Goal: Information Seeking & Learning: Compare options

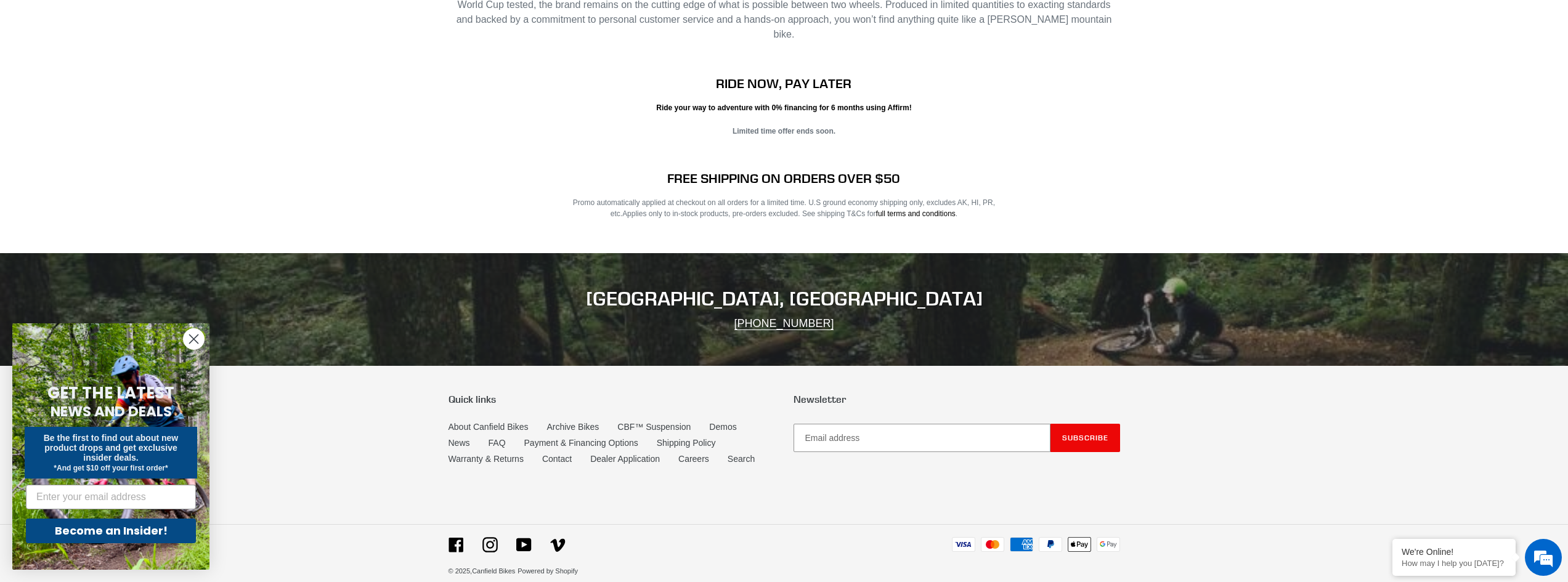
click at [196, 335] on circle "Close dialog" at bounding box center [193, 339] width 20 height 20
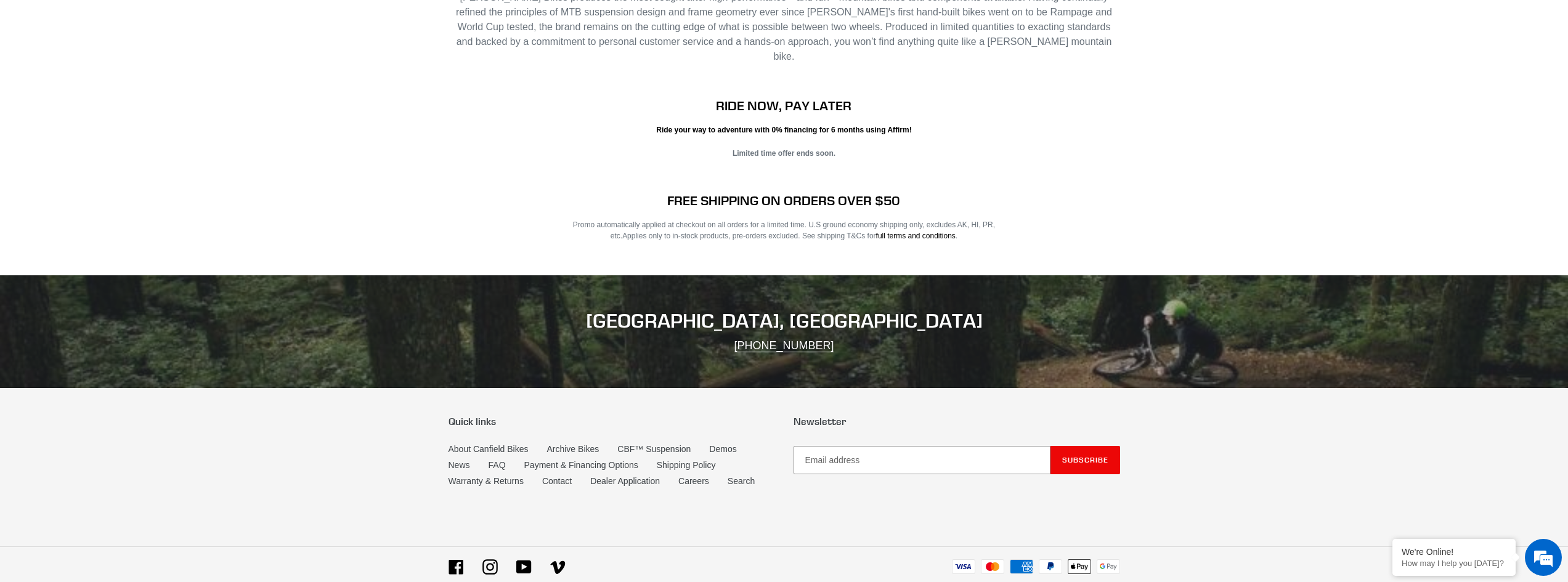
scroll to position [2499, 0]
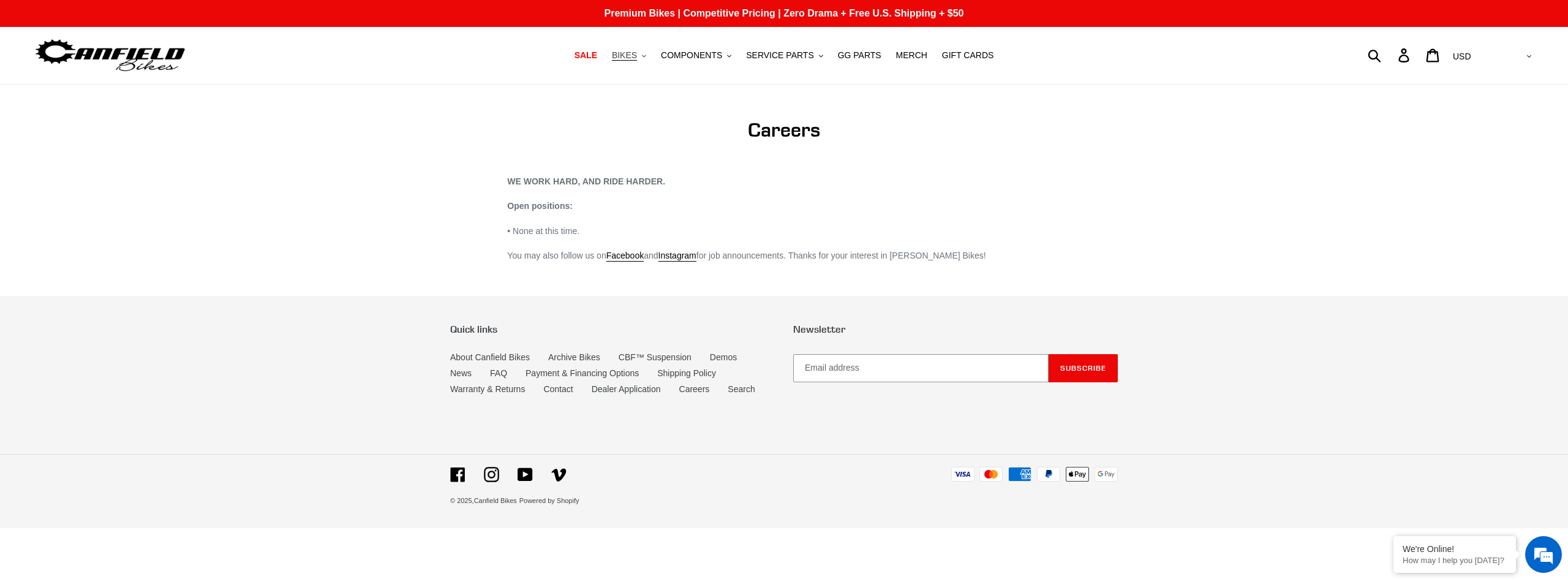
click at [637, 53] on span "BIKES" at bounding box center [625, 55] width 26 height 10
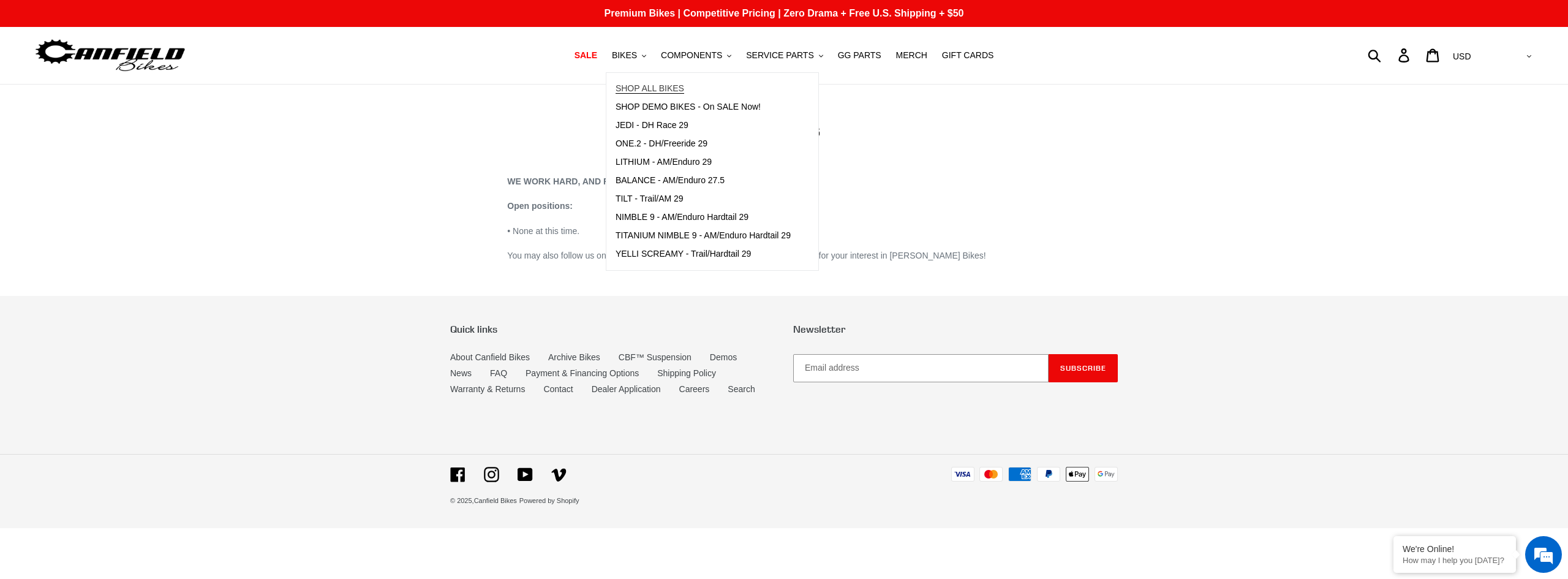
click at [655, 88] on span "SHOP ALL BIKES" at bounding box center [650, 88] width 68 height 10
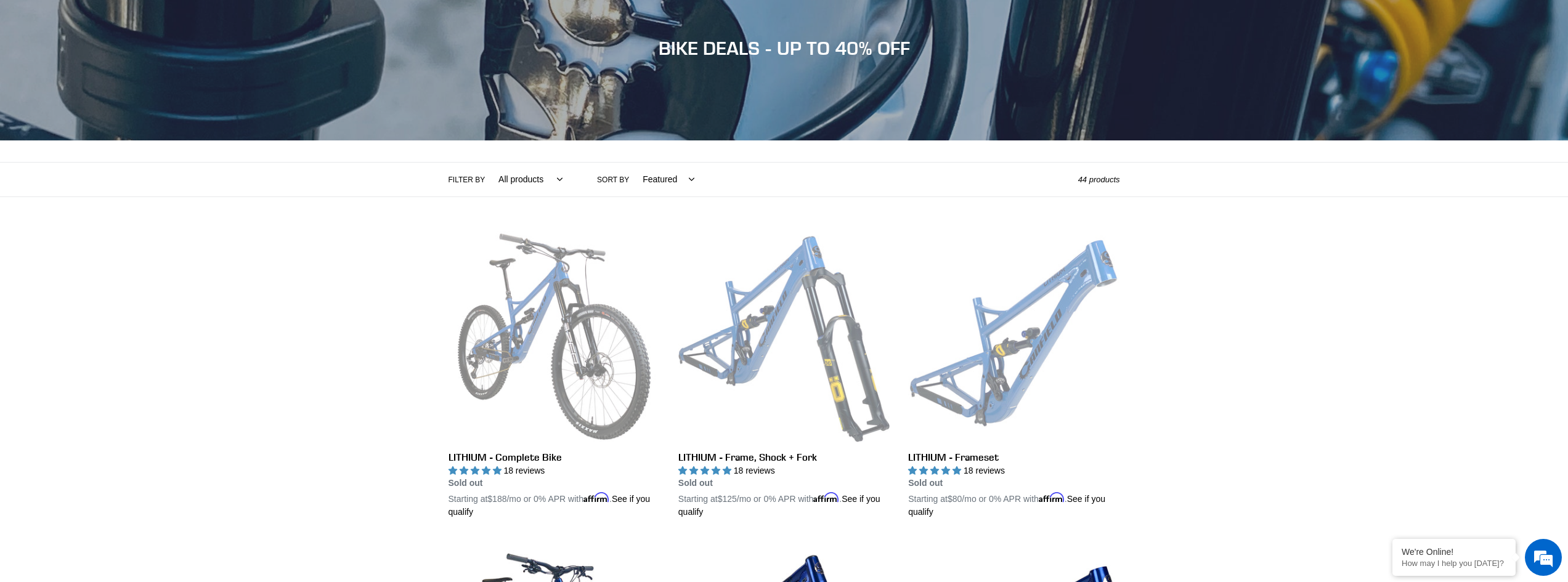
scroll to position [123, 0]
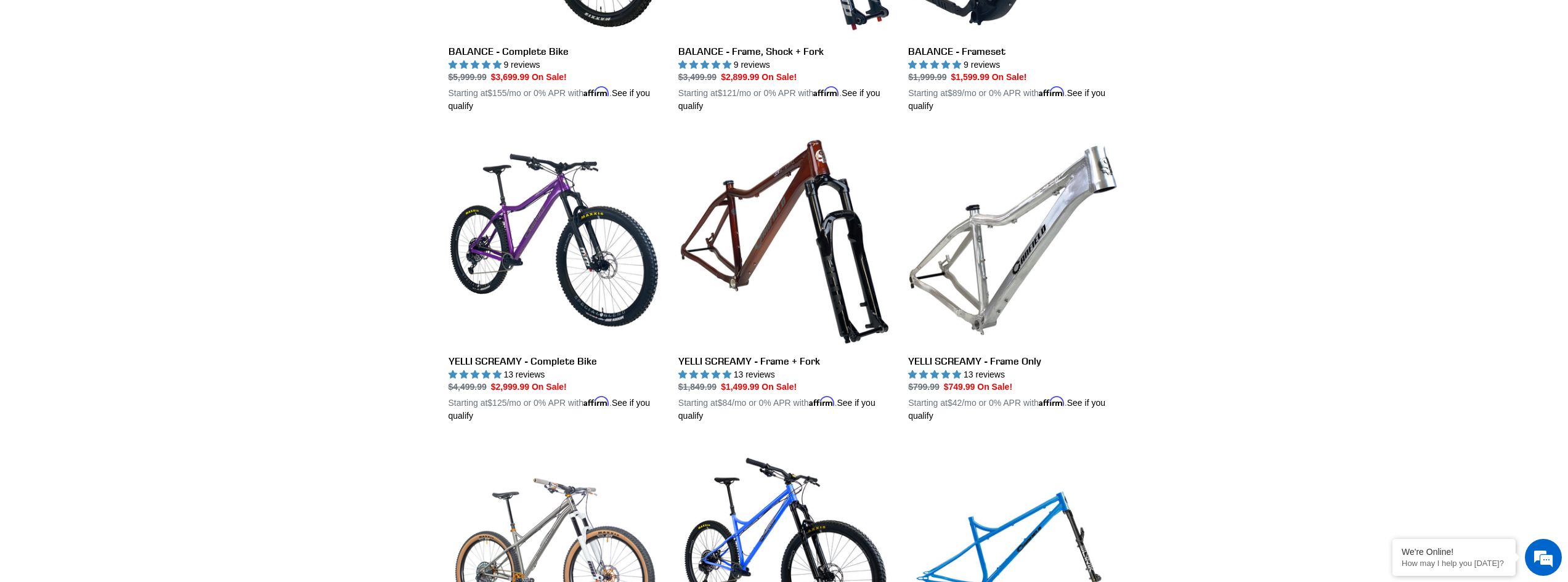
scroll to position [1170, 0]
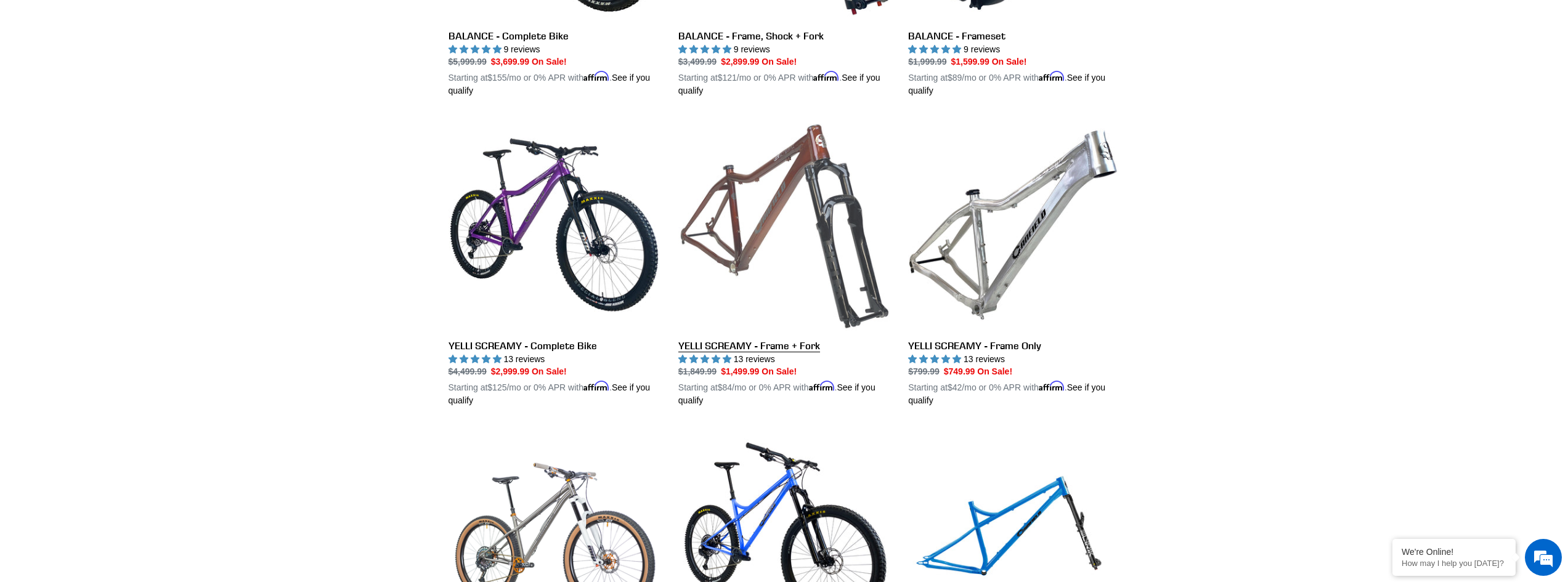
click at [768, 221] on link "YELLI SCREAMY - Frame + Fork" at bounding box center [784, 263] width 212 height 289
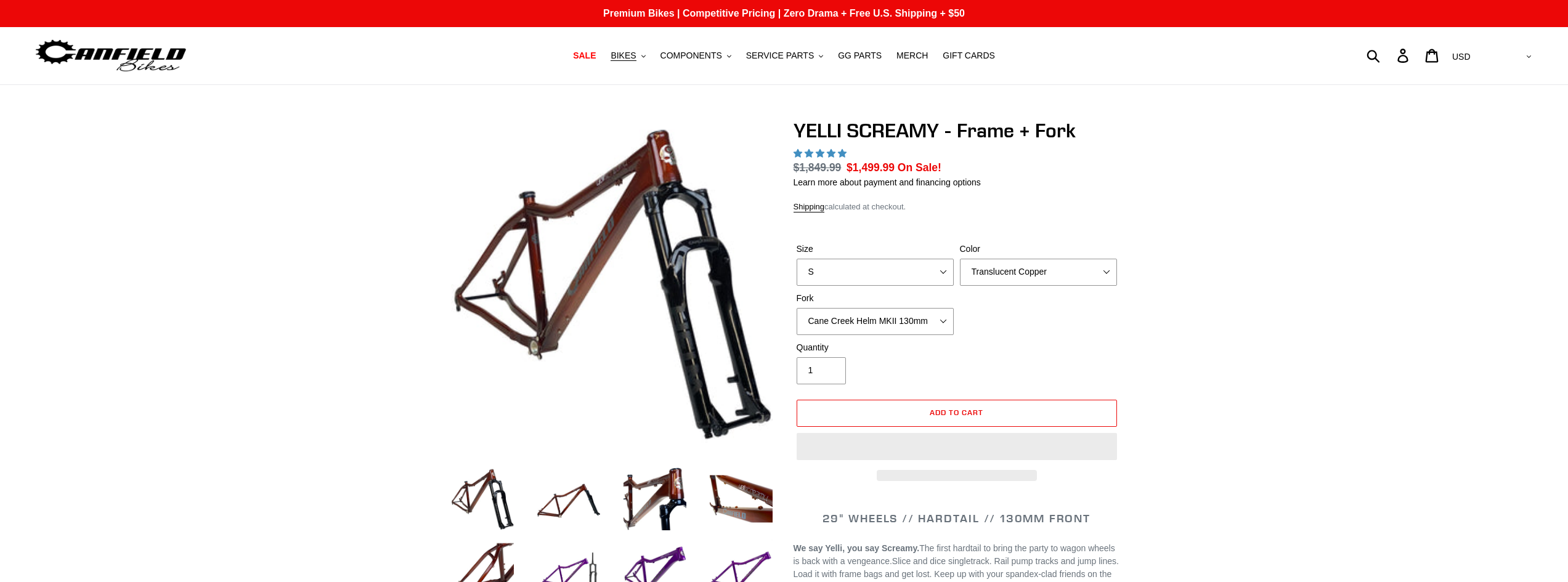
select select "highest-rating"
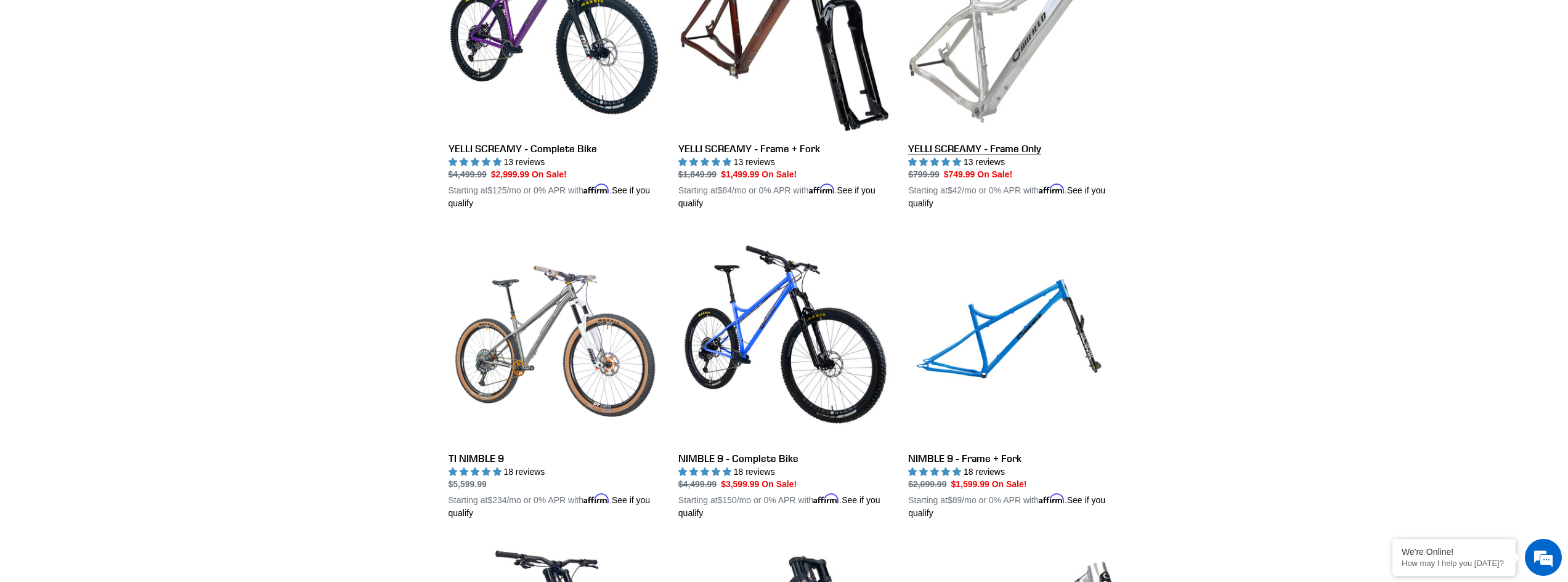
scroll to position [1479, 0]
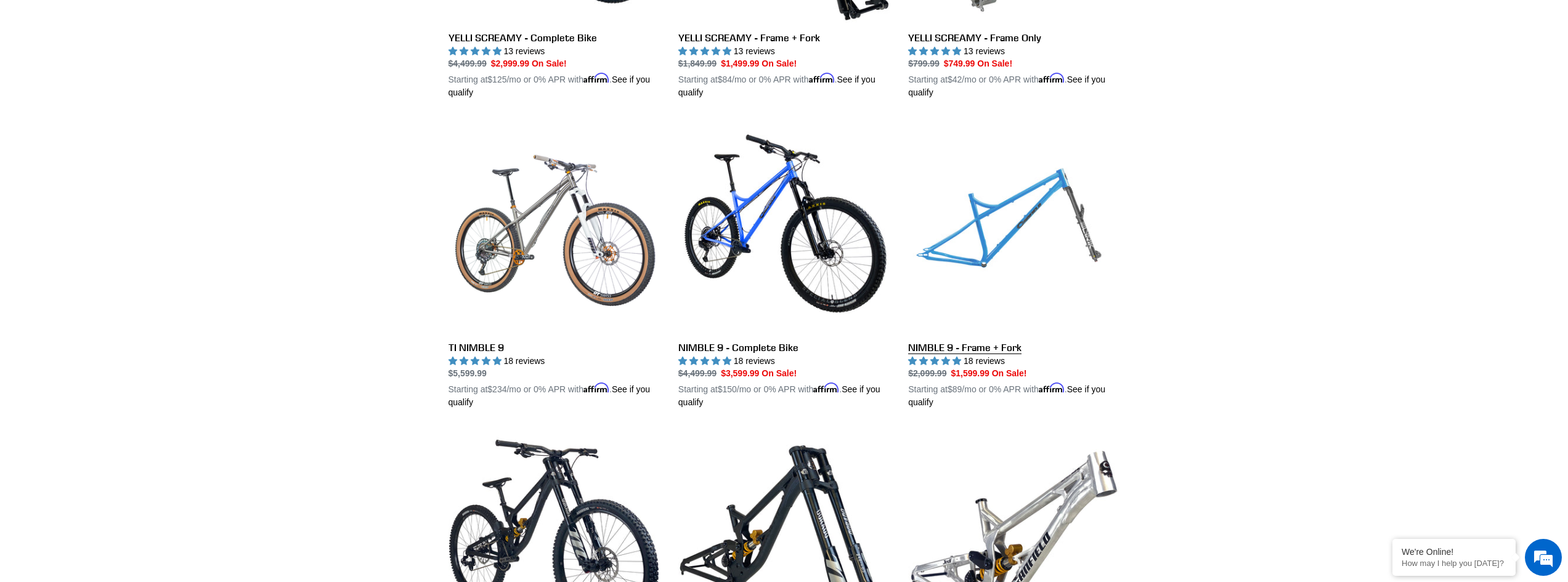
click at [995, 225] on link "NIMBLE 9 - Frame + Fork" at bounding box center [1014, 265] width 212 height 289
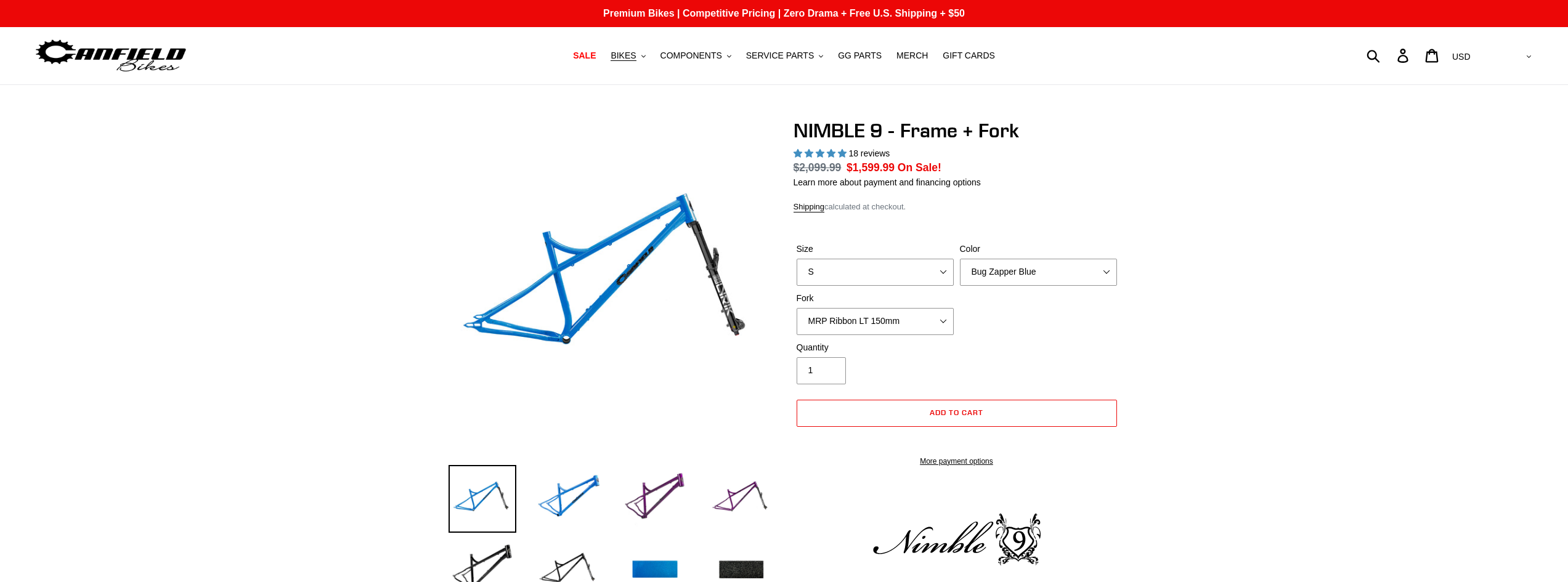
select select "highest-rating"
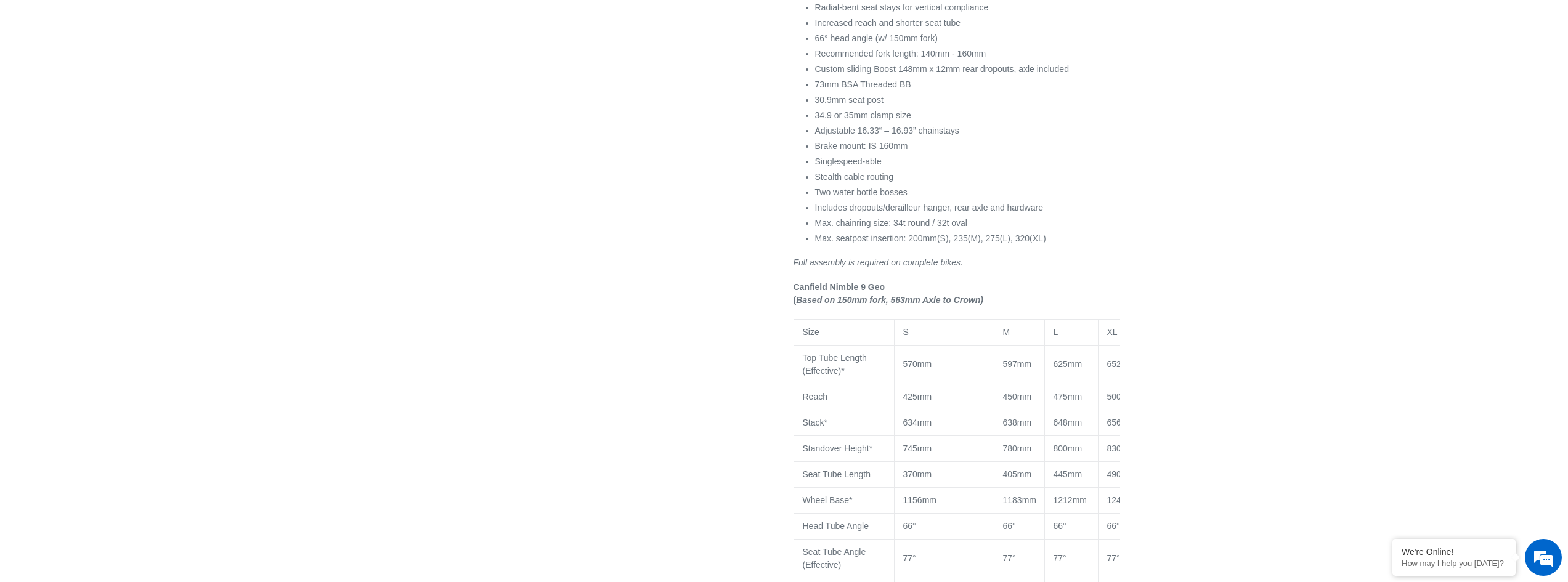
scroll to position [862, 0]
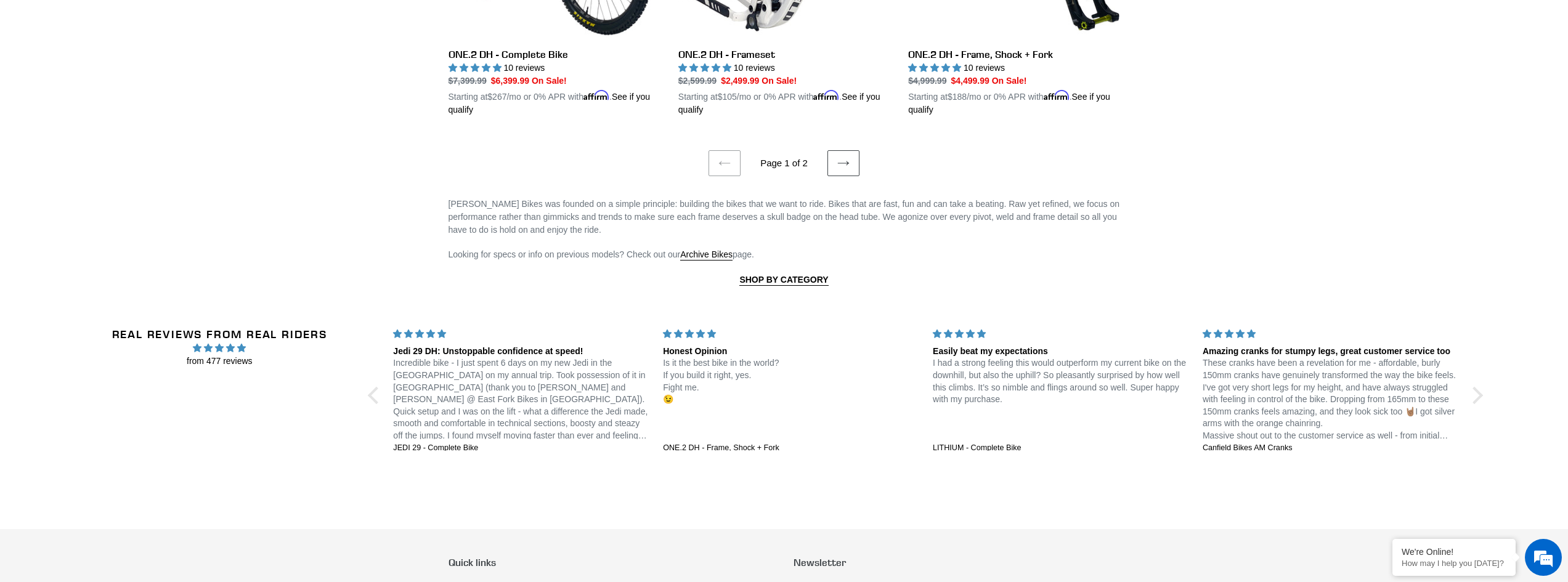
scroll to position [2527, 0]
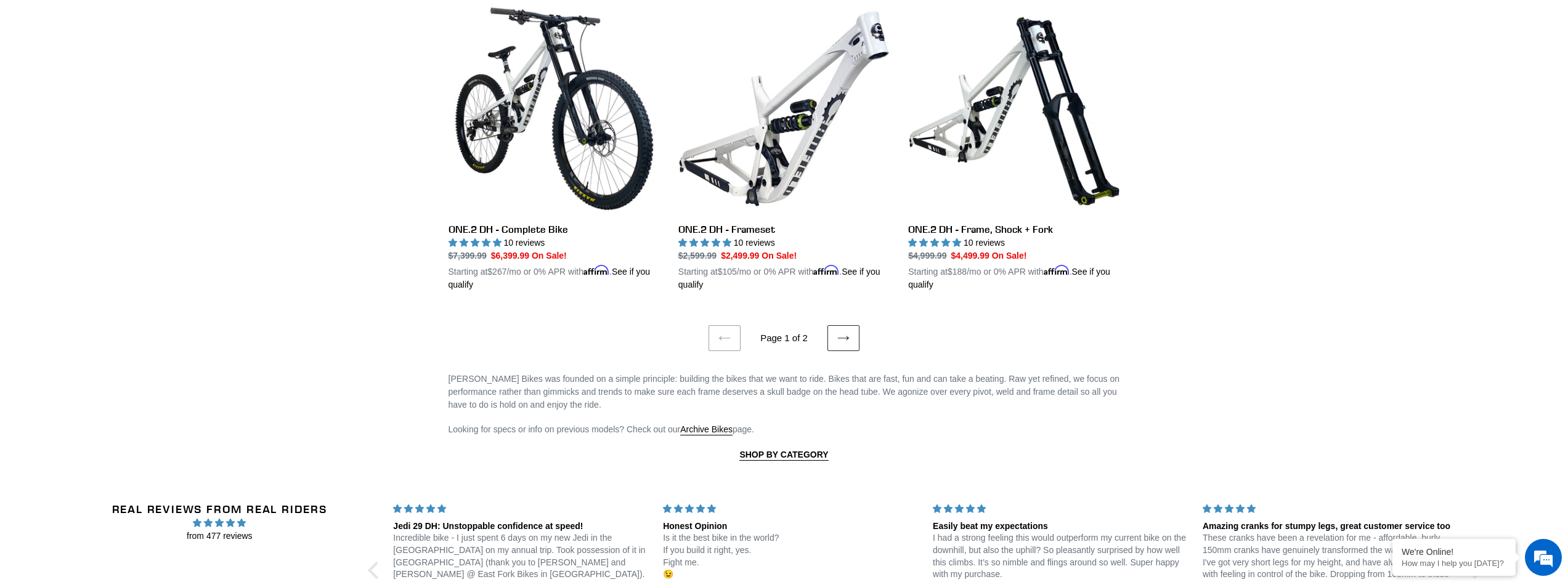
click at [840, 332] on icon at bounding box center [843, 337] width 12 height 12
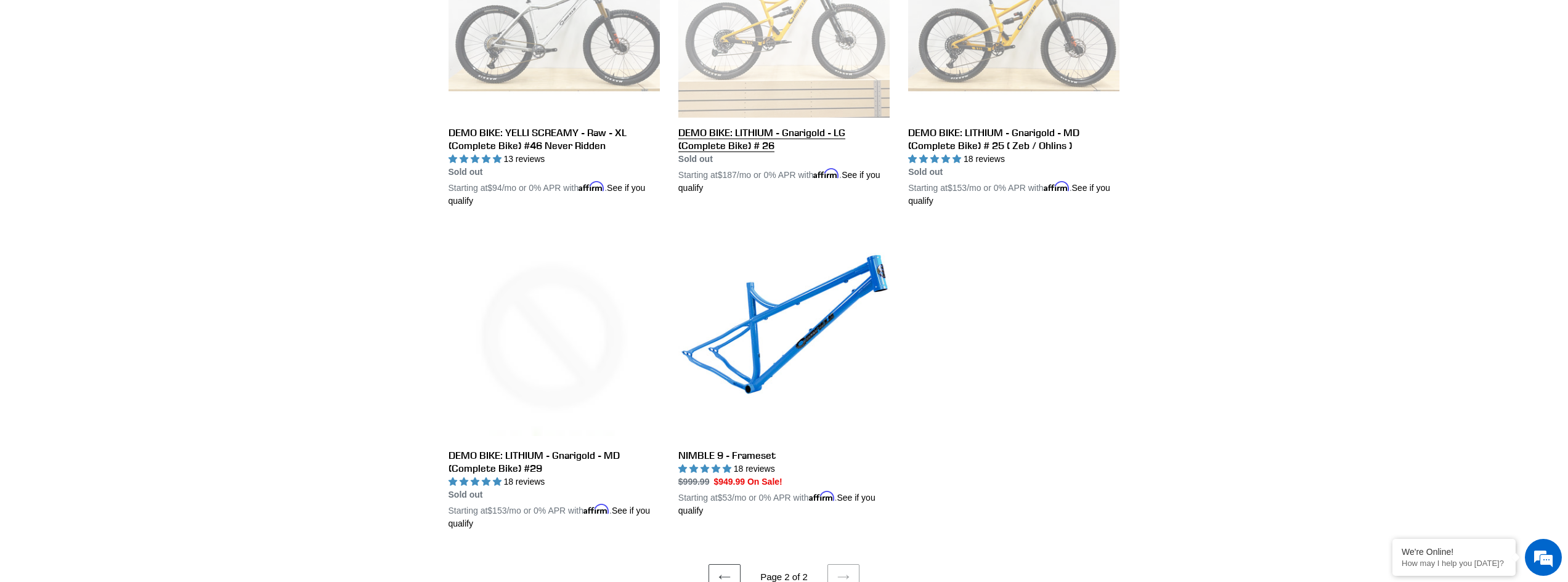
scroll to position [2280, 0]
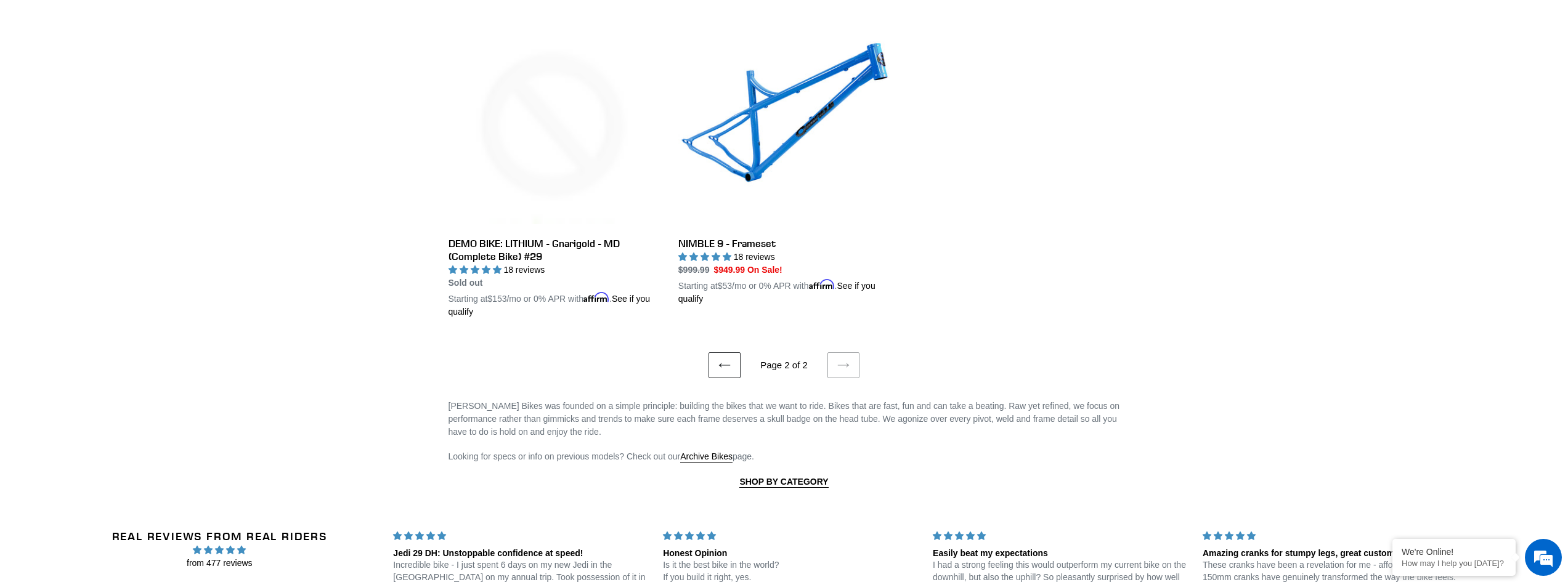
click at [729, 360] on icon at bounding box center [724, 365] width 12 height 12
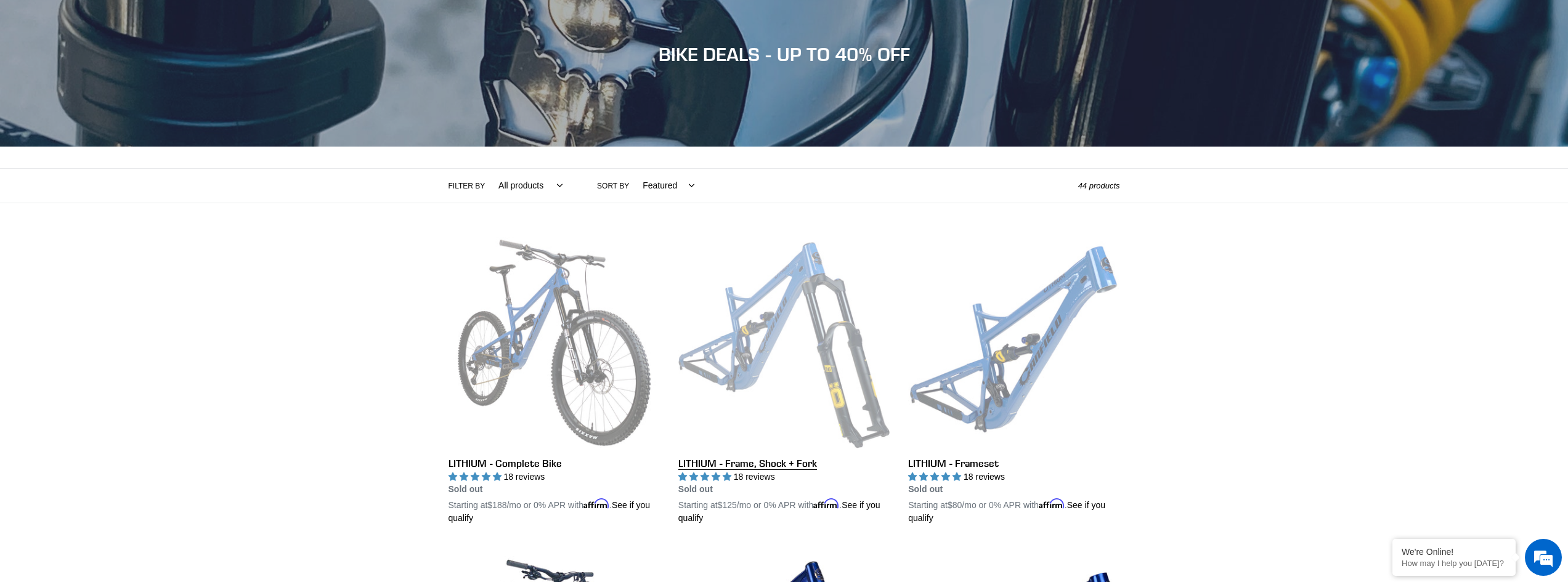
click at [767, 321] on link "LITHIUM - Frame, Shock + Fork" at bounding box center [784, 381] width 212 height 289
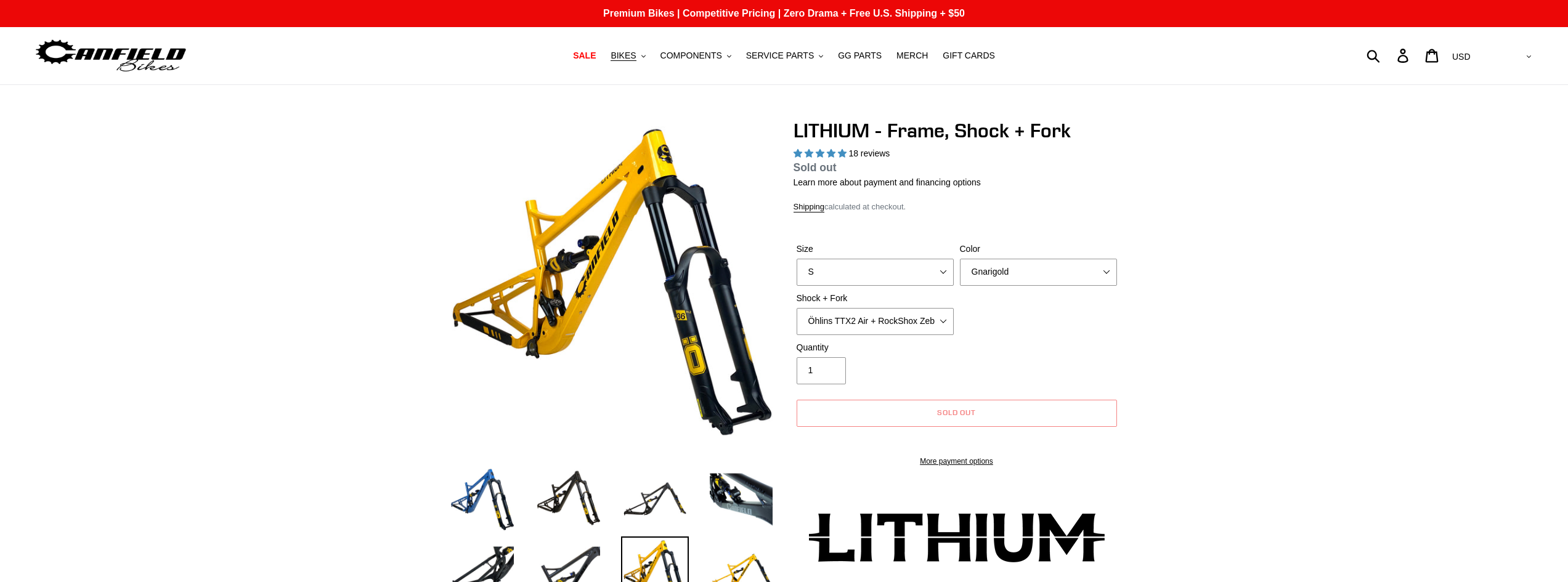
select select "highest-rating"
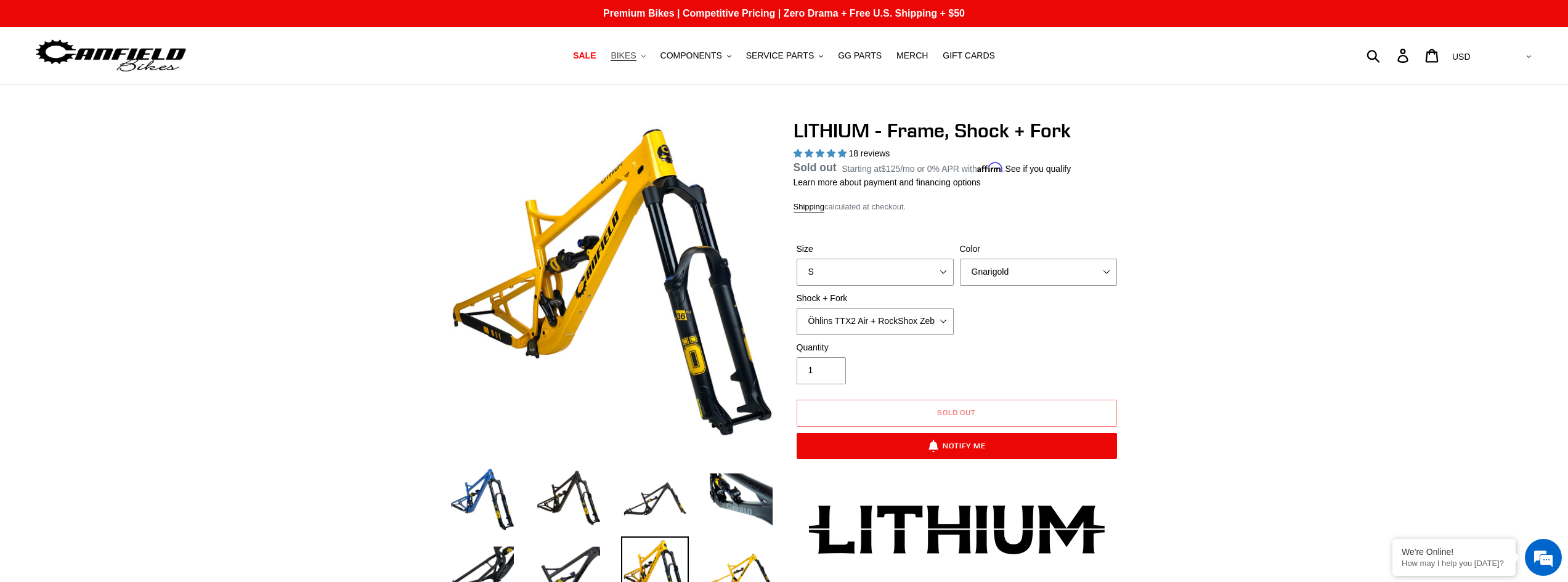
click at [636, 53] on span "BIKES" at bounding box center [623, 55] width 26 height 10
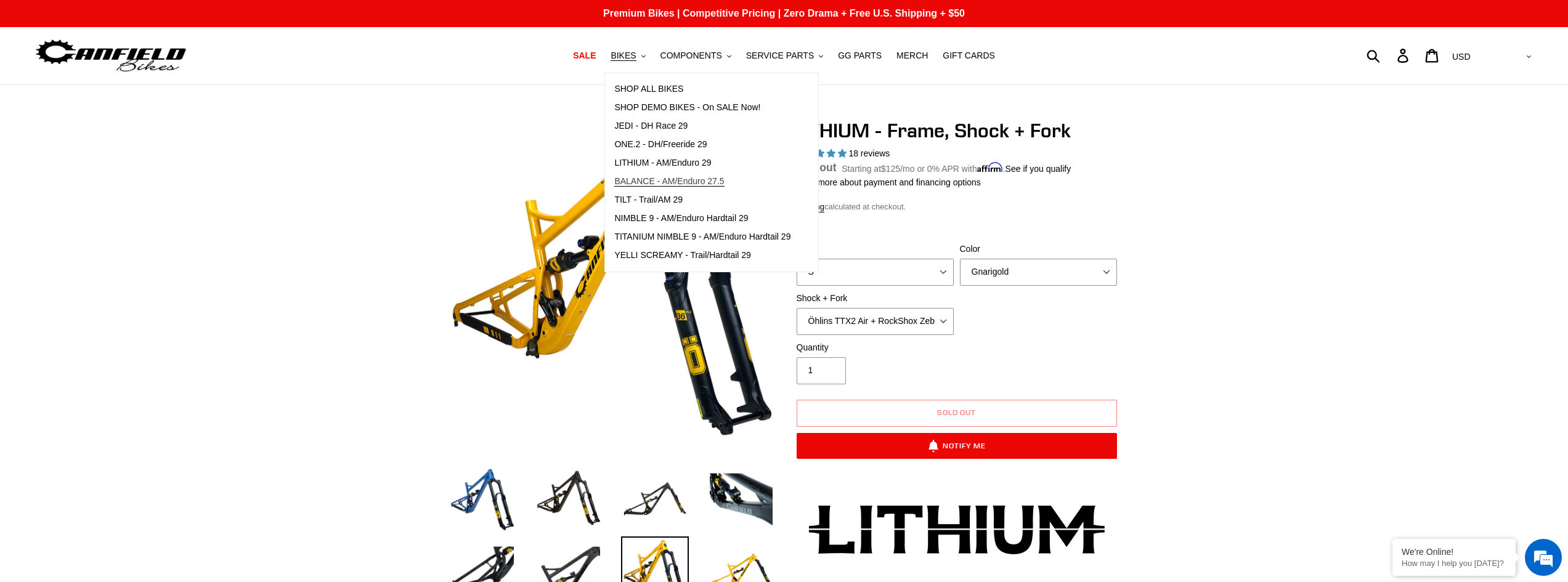
click at [698, 181] on span "BALANCE - AM/Enduro 27.5" at bounding box center [669, 181] width 110 height 10
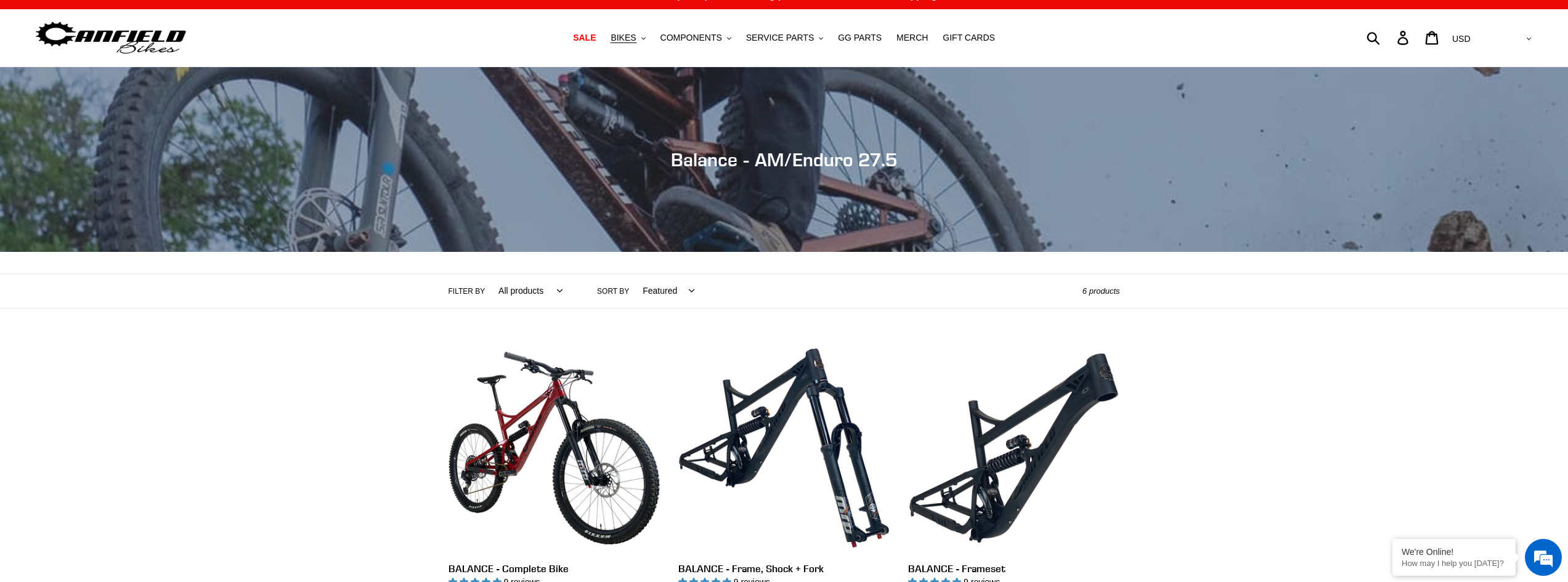
scroll to position [185, 0]
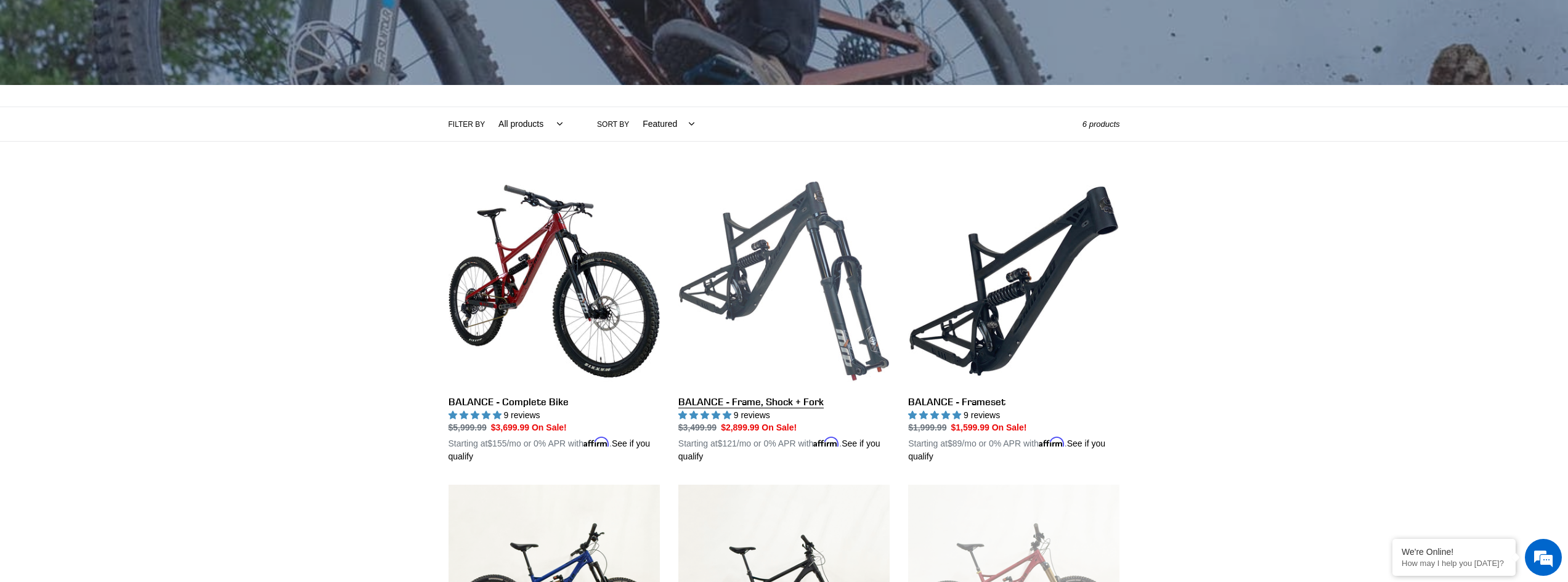
click at [784, 224] on link "BALANCE - Frame, Shock + Fork" at bounding box center [784, 320] width 212 height 289
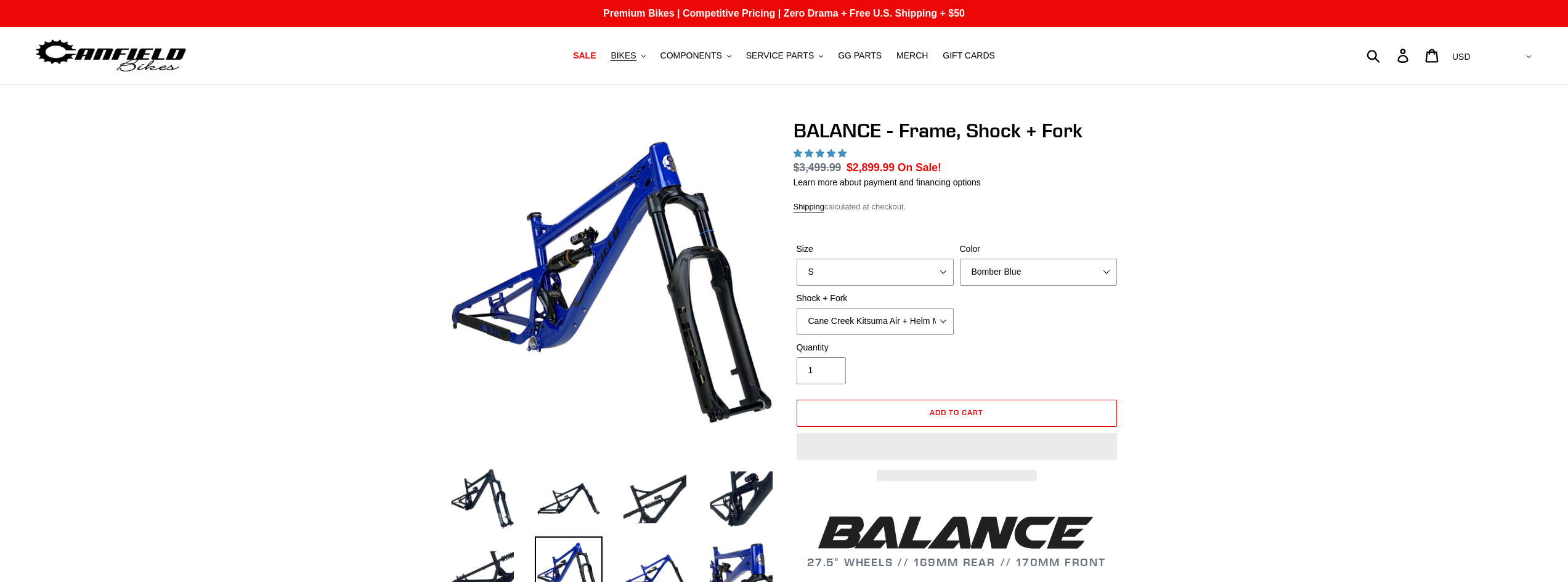
select select "highest-rating"
